Goal: Use online tool/utility: Utilize a website feature to perform a specific function

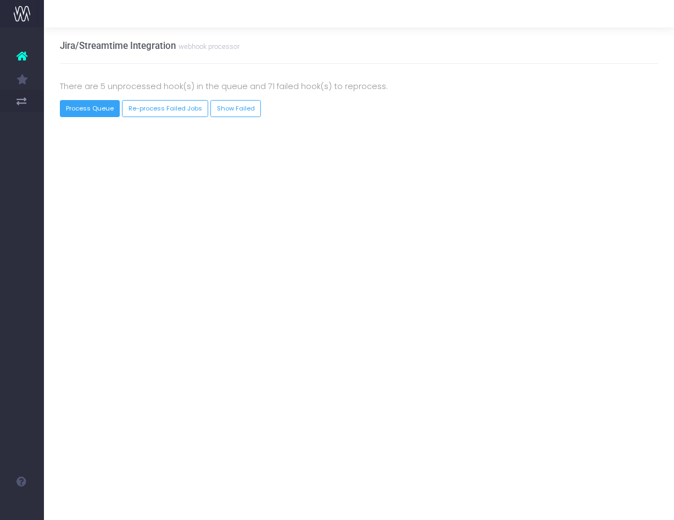
click at [95, 110] on button "Process Queue" at bounding box center [90, 108] width 60 height 17
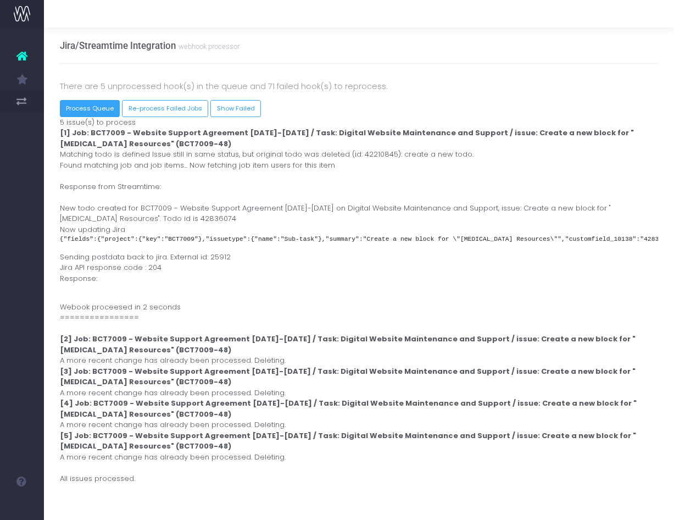
click at [104, 104] on button "Process Queue" at bounding box center [90, 108] width 60 height 17
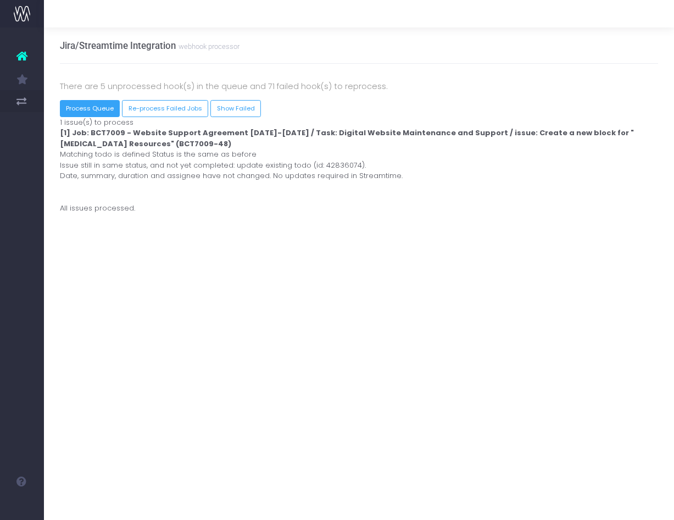
click at [91, 106] on button "Process Queue" at bounding box center [90, 108] width 60 height 17
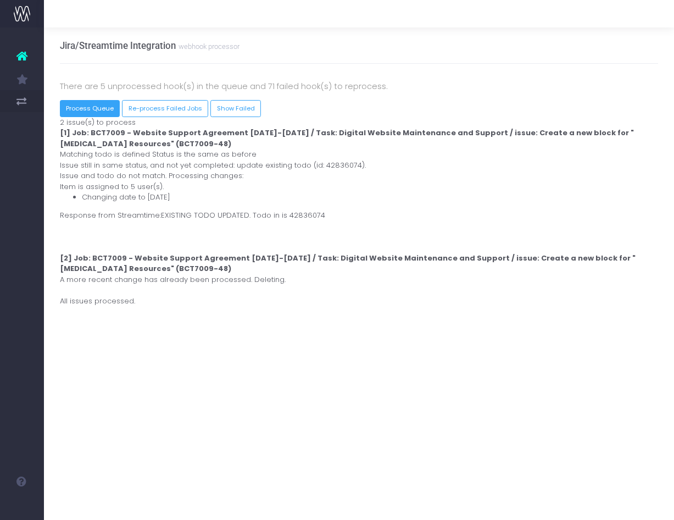
click at [91, 104] on button "Process Queue" at bounding box center [90, 108] width 60 height 17
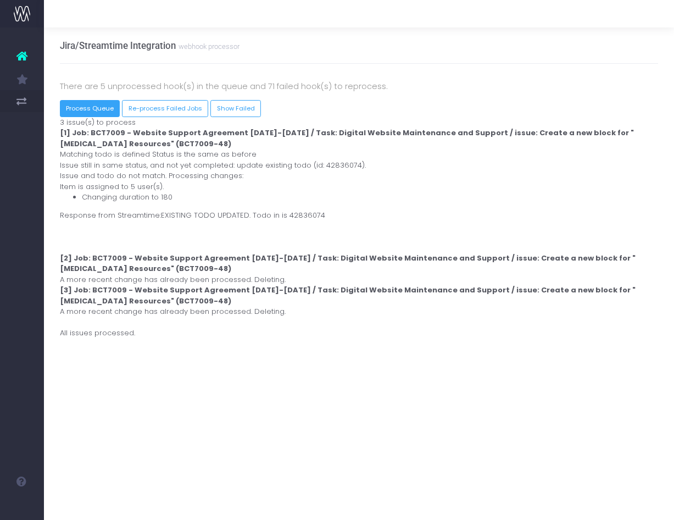
click at [77, 112] on button "Process Queue" at bounding box center [90, 108] width 60 height 17
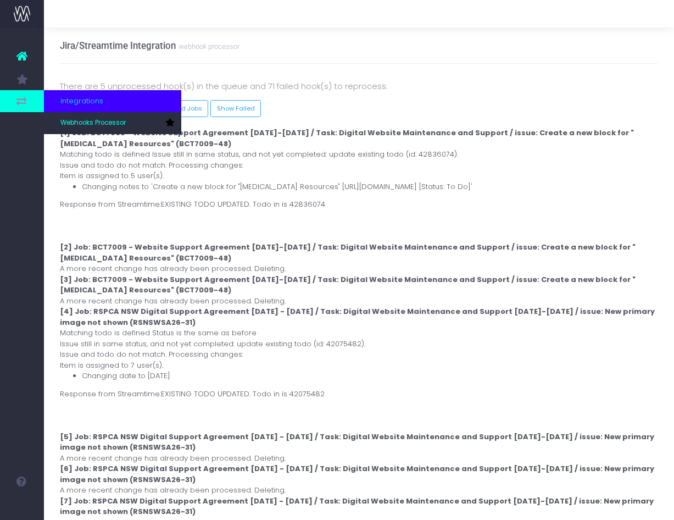
drag, startPoint x: 80, startPoint y: 114, endPoint x: 37, endPoint y: 108, distance: 43.8
click at [80, 114] on button "Process Queue" at bounding box center [90, 108] width 60 height 17
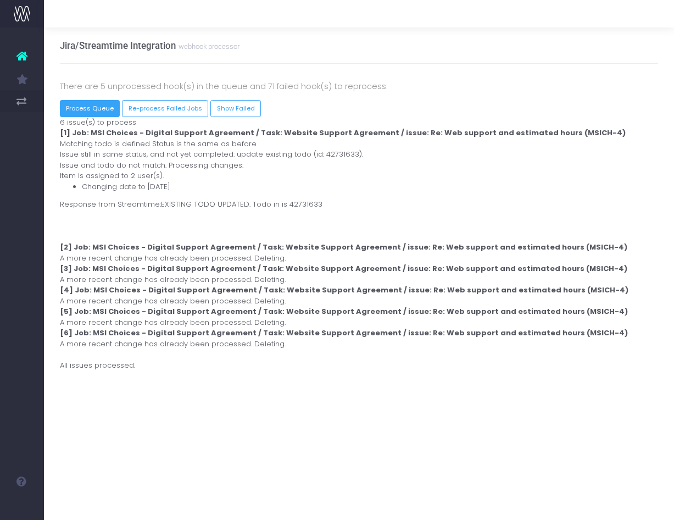
click at [97, 103] on button "Process Queue" at bounding box center [90, 108] width 60 height 17
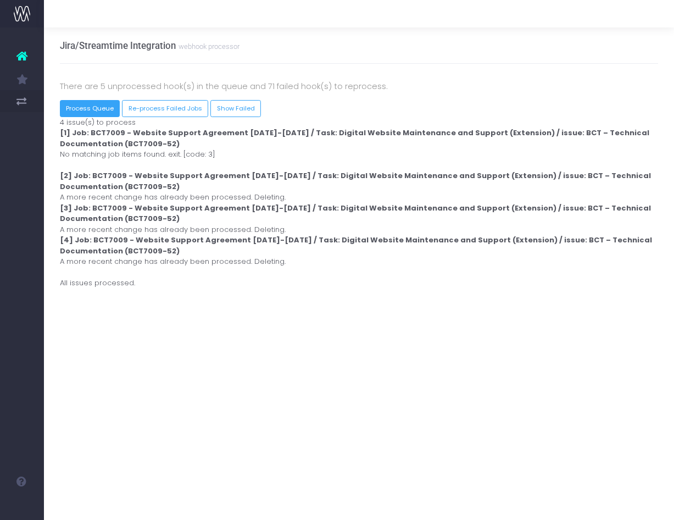
click at [87, 112] on button "Process Queue" at bounding box center [90, 108] width 60 height 17
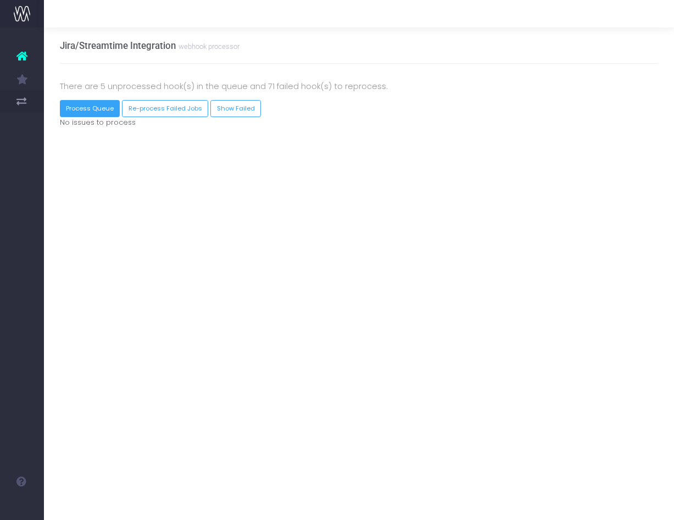
click at [89, 109] on button "Process Queue" at bounding box center [90, 108] width 60 height 17
click at [95, 110] on button "Process Queue" at bounding box center [90, 108] width 60 height 17
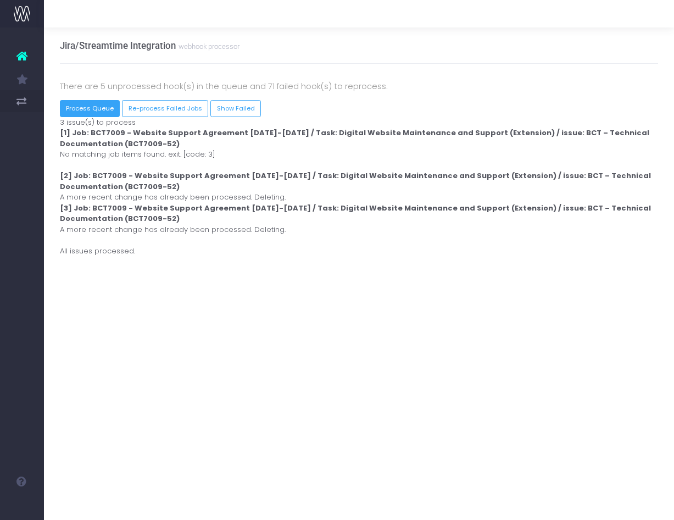
click at [101, 106] on button "Process Queue" at bounding box center [90, 108] width 60 height 17
